Goal: Information Seeking & Learning: Find specific fact

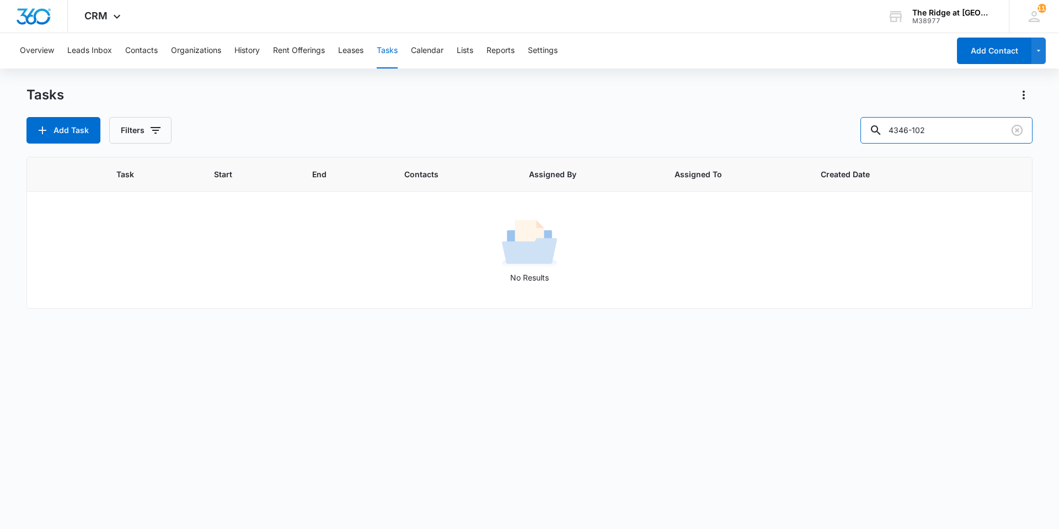
drag, startPoint x: 908, startPoint y: 141, endPoint x: 854, endPoint y: 142, distance: 54.1
click at [854, 142] on div "Add Task Filters 4346-102" at bounding box center [529, 130] width 1006 height 26
type input "[PERSON_NAME]"
click at [139, 59] on button "Contacts" at bounding box center [141, 50] width 33 height 35
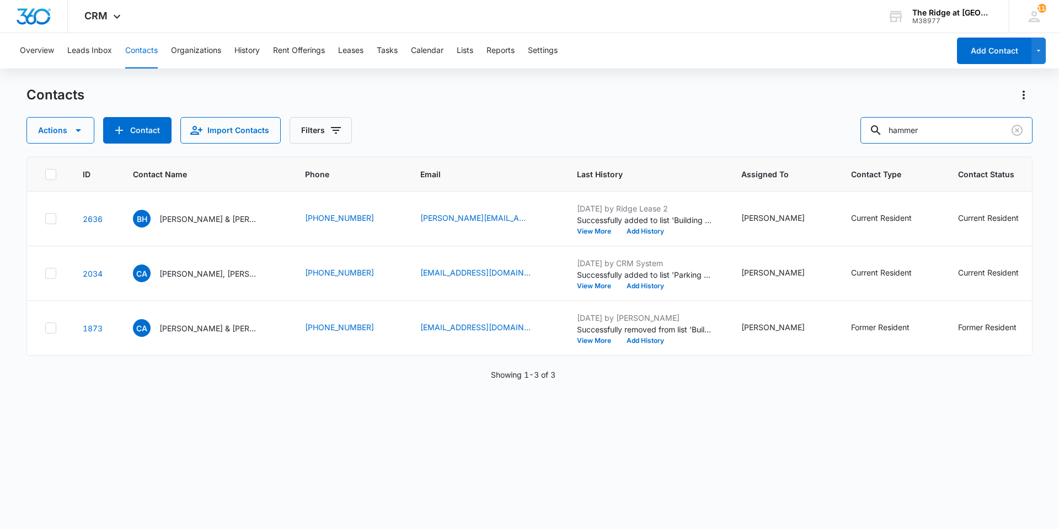
drag, startPoint x: 944, startPoint y: 124, endPoint x: 828, endPoint y: 135, distance: 116.4
click at [828, 135] on div "Actions Contact Import Contacts Filters hammer" at bounding box center [529, 130] width 1006 height 26
type input "[PERSON_NAME]"
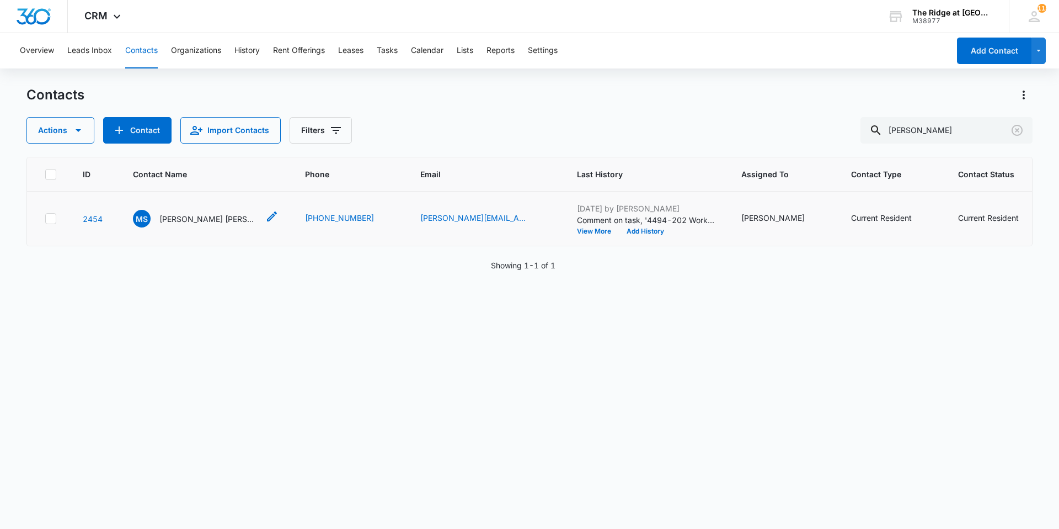
click at [201, 218] on p "[PERSON_NAME] [PERSON_NAME]" at bounding box center [208, 219] width 99 height 12
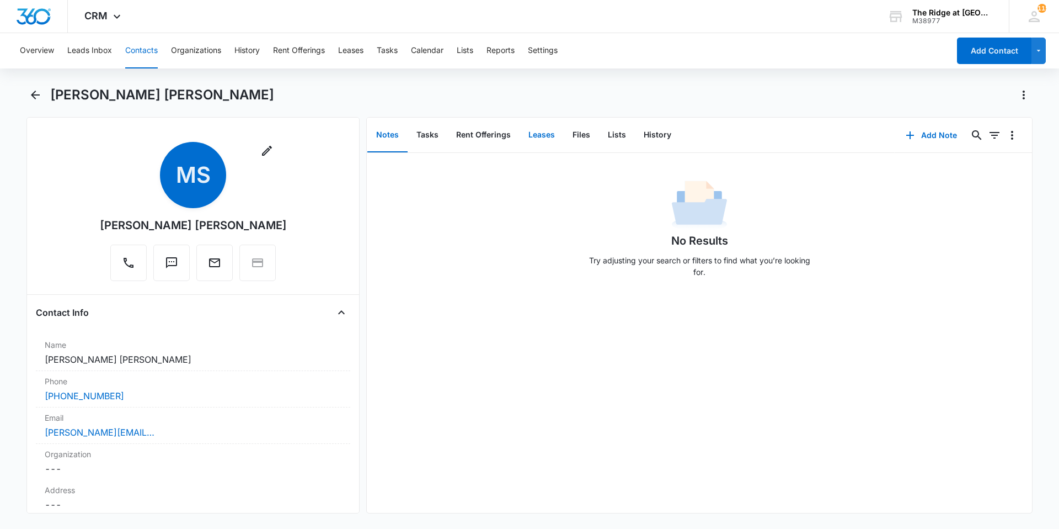
click at [530, 139] on button "Leases" at bounding box center [542, 135] width 44 height 34
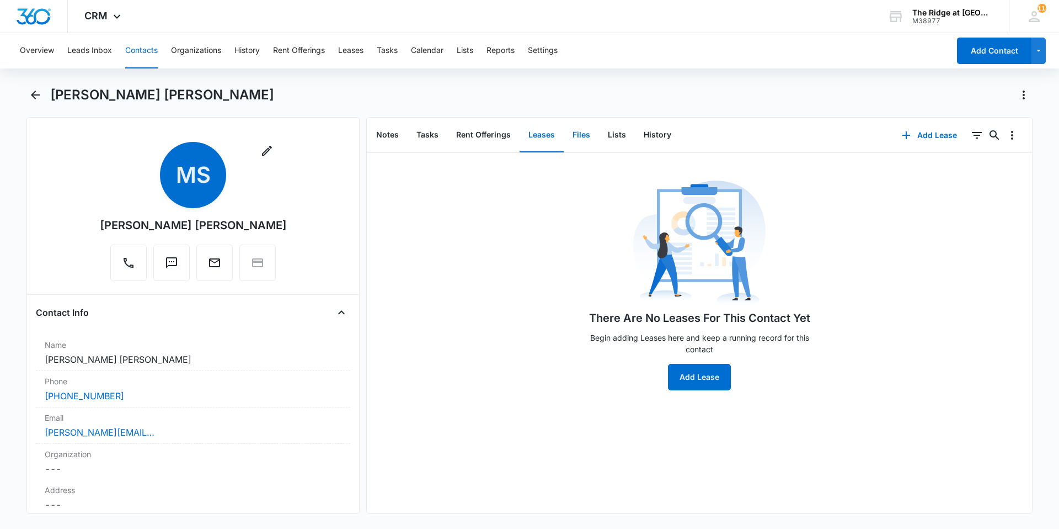
click at [580, 134] on button "Files" at bounding box center [581, 135] width 35 height 34
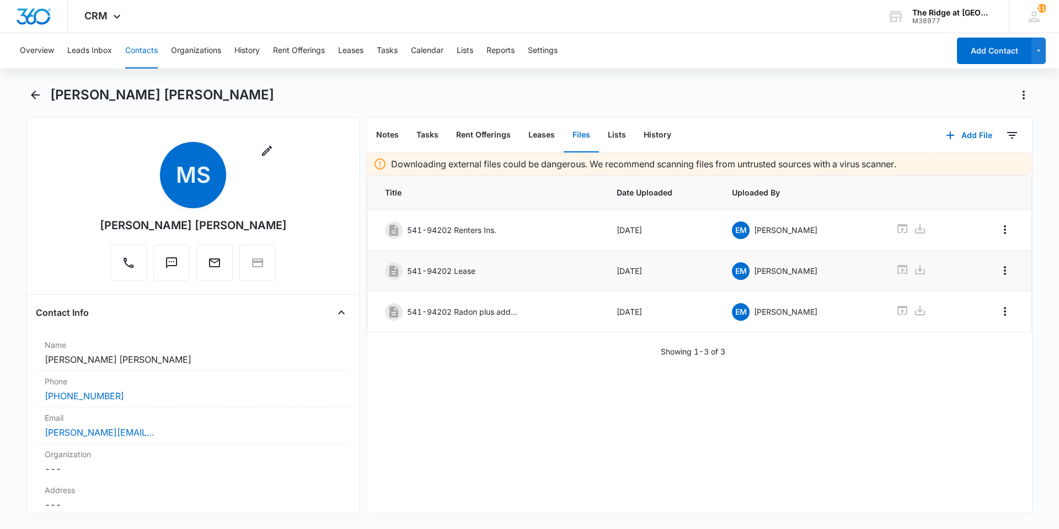
click at [460, 275] on p "541-94202 Lease" at bounding box center [441, 271] width 68 height 12
click at [896, 274] on icon at bounding box center [902, 269] width 13 height 13
click at [140, 50] on button "Contacts" at bounding box center [141, 50] width 33 height 35
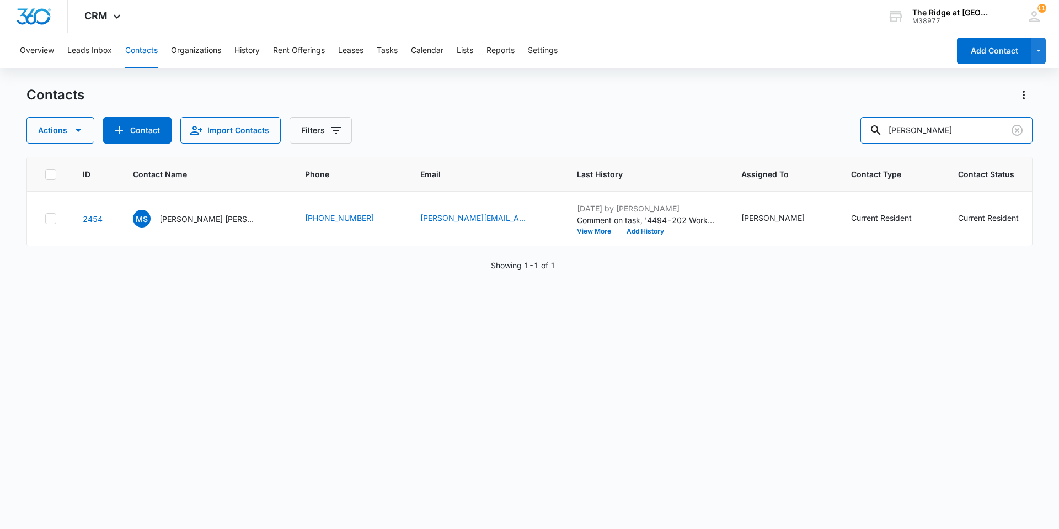
drag, startPoint x: 973, startPoint y: 138, endPoint x: 870, endPoint y: 138, distance: 103.7
click at [870, 138] on div "Actions Contact Import Contacts Filters [PERSON_NAME]" at bounding box center [529, 130] width 1006 height 26
type input "[PERSON_NAME]"
click at [191, 223] on p "[PERSON_NAME] & [PERSON_NAME]" at bounding box center [208, 219] width 99 height 12
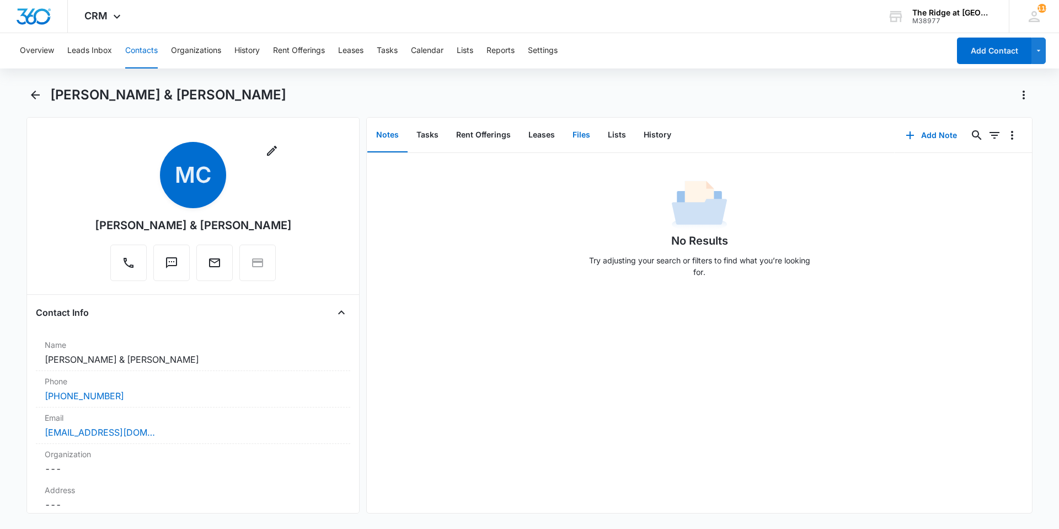
click at [582, 135] on button "Files" at bounding box center [581, 135] width 35 height 34
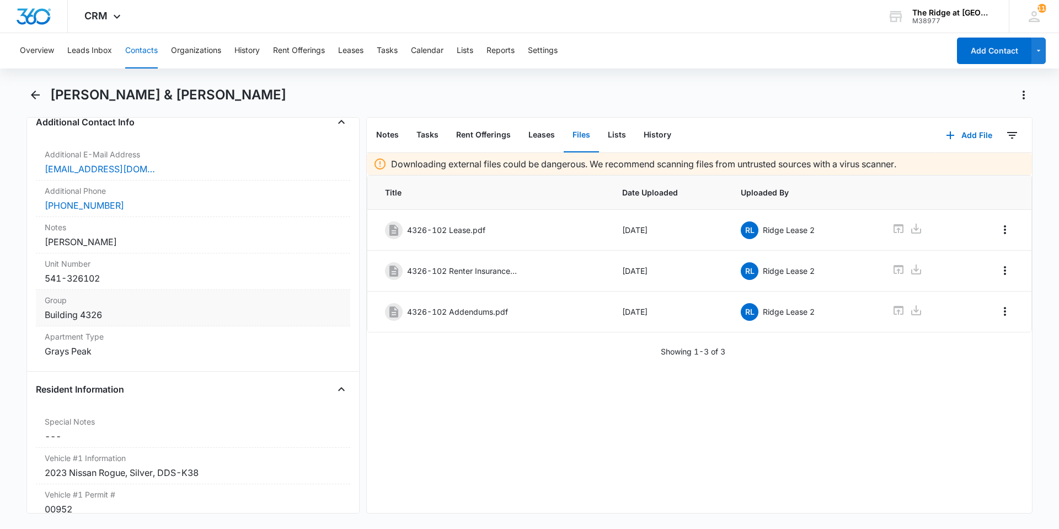
scroll to position [828, 0]
drag, startPoint x: 117, startPoint y: 282, endPoint x: 39, endPoint y: 275, distance: 78.7
click at [39, 275] on div "Unit Number Cancel Save Changes 541-326102" at bounding box center [193, 271] width 314 height 36
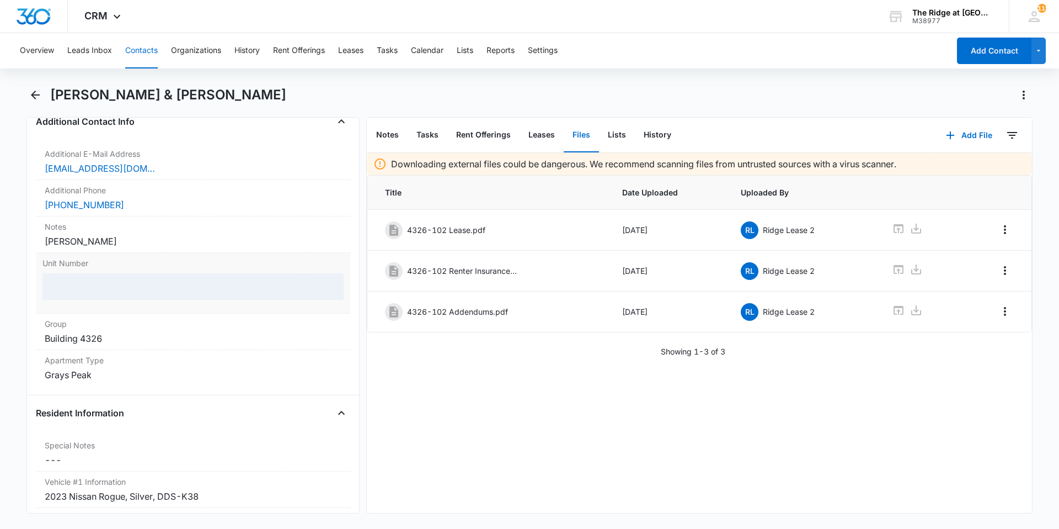
copy div "541-326102"
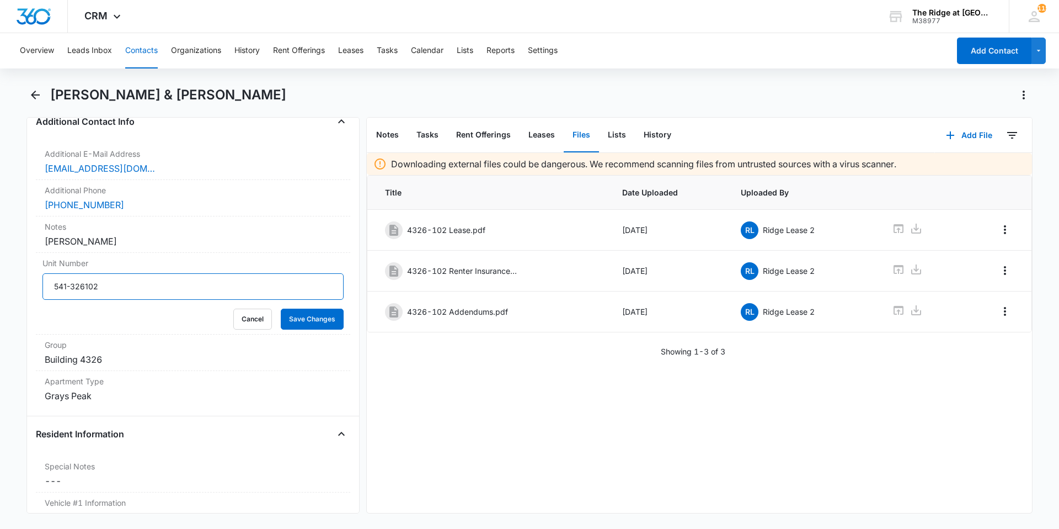
drag, startPoint x: 109, startPoint y: 281, endPoint x: 35, endPoint y: 292, distance: 75.3
click at [35, 292] on div "Remove MC [PERSON_NAME] & [PERSON_NAME] Contact Info Name Cancel Save Changes […" at bounding box center [192, 315] width 333 height 396
click at [466, 236] on div "4326-102 Lease.pdf" at bounding box center [488, 230] width 206 height 18
click at [464, 230] on p "4326-102 Lease.pdf" at bounding box center [446, 230] width 78 height 12
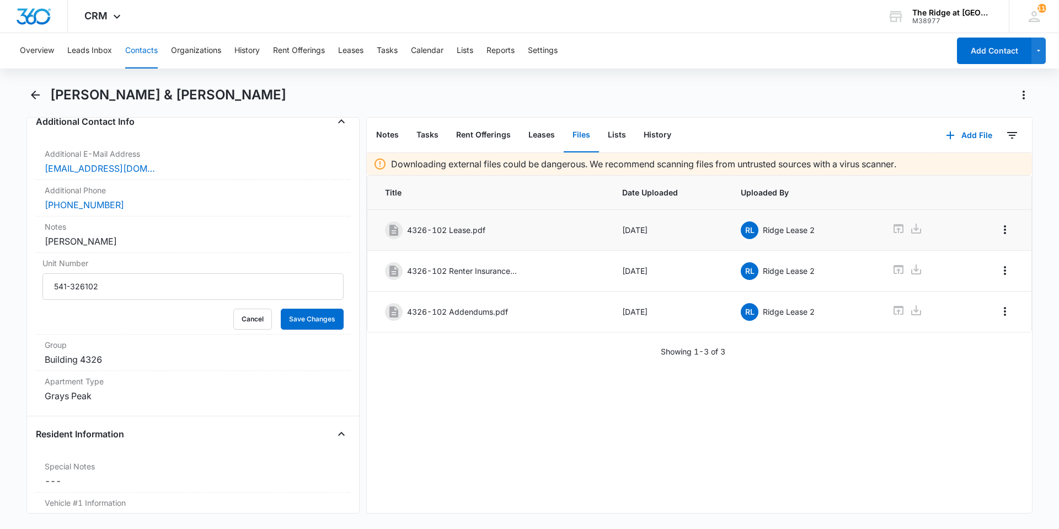
drag, startPoint x: 464, startPoint y: 230, endPoint x: 420, endPoint y: 228, distance: 44.2
click at [420, 228] on p "4326-102 Lease.pdf" at bounding box center [446, 230] width 78 height 12
click at [892, 228] on icon at bounding box center [898, 228] width 13 height 13
click at [132, 52] on button "Contacts" at bounding box center [141, 50] width 33 height 35
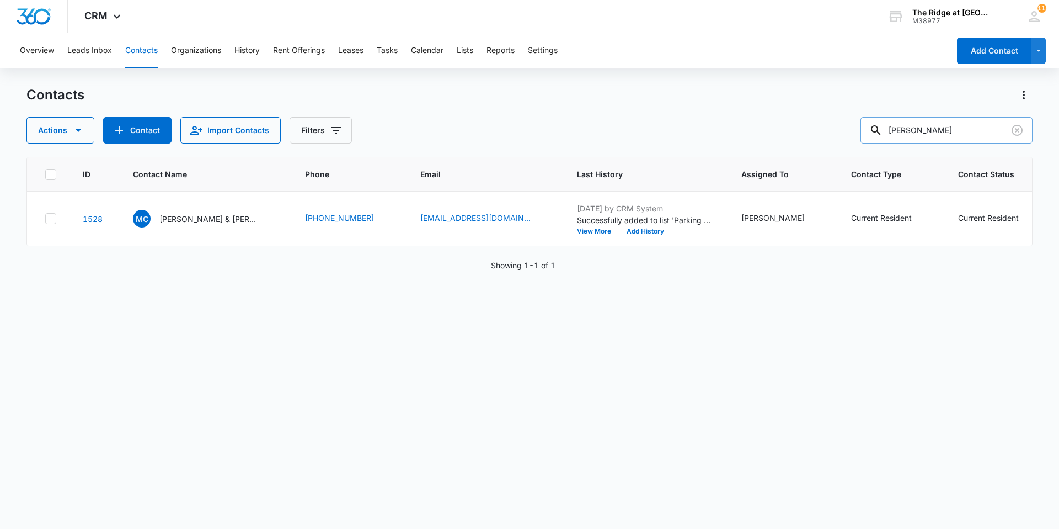
drag, startPoint x: 949, startPoint y: 127, endPoint x: 882, endPoint y: 140, distance: 68.4
click at [882, 140] on div "[PERSON_NAME]" at bounding box center [947, 130] width 172 height 26
type input "saizon"
click at [200, 221] on p "[PERSON_NAME] Saizonou" at bounding box center [208, 219] width 99 height 12
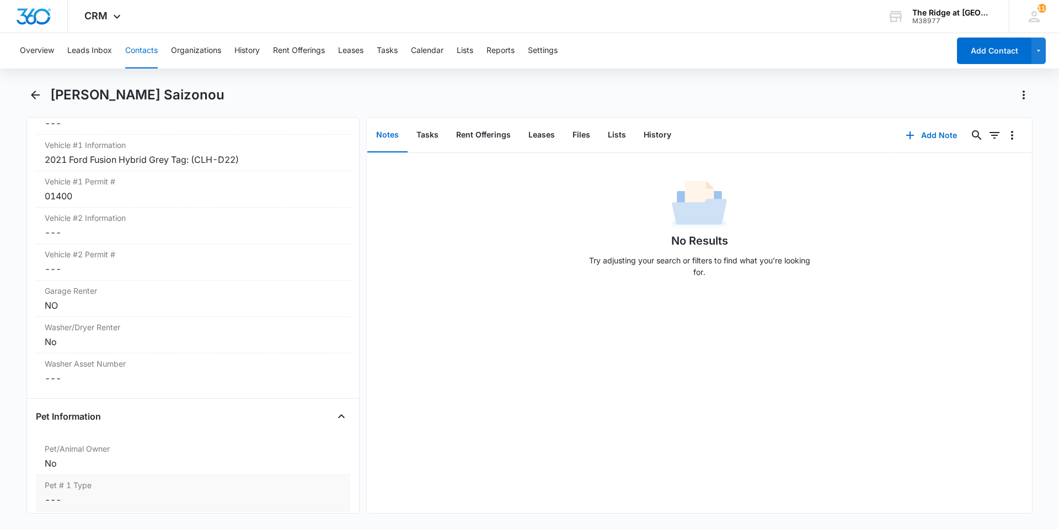
scroll to position [1269, 0]
